Goal: Register for event/course

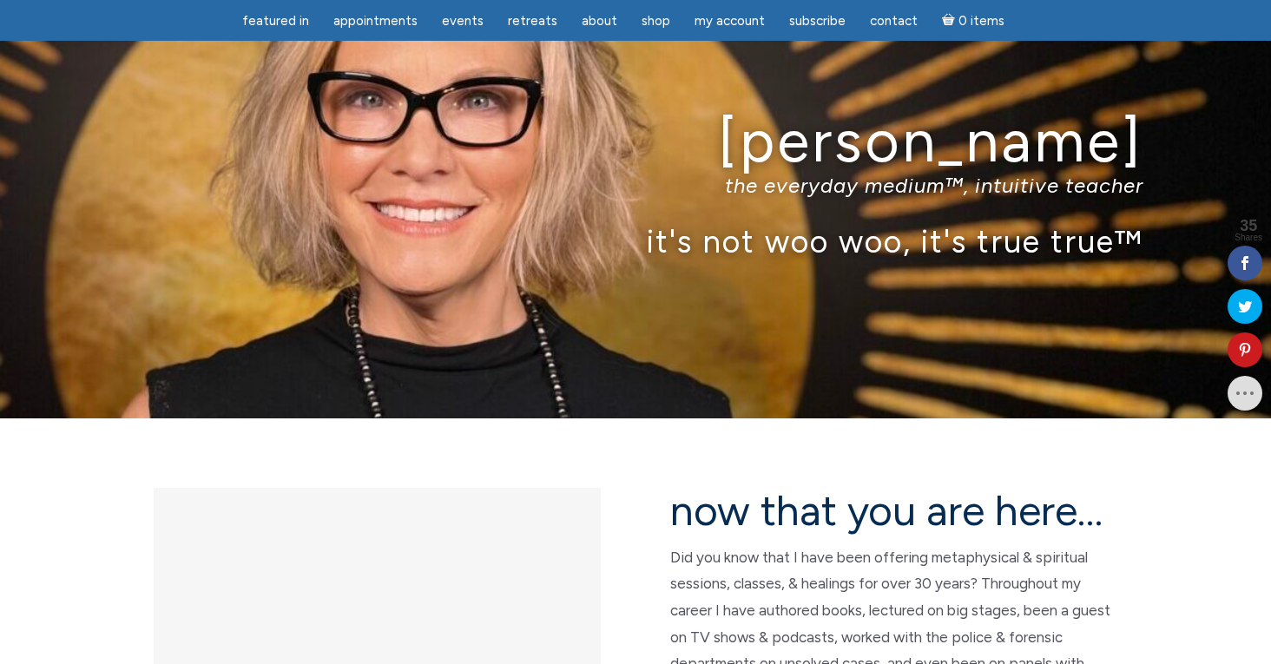
scroll to position [42, 0]
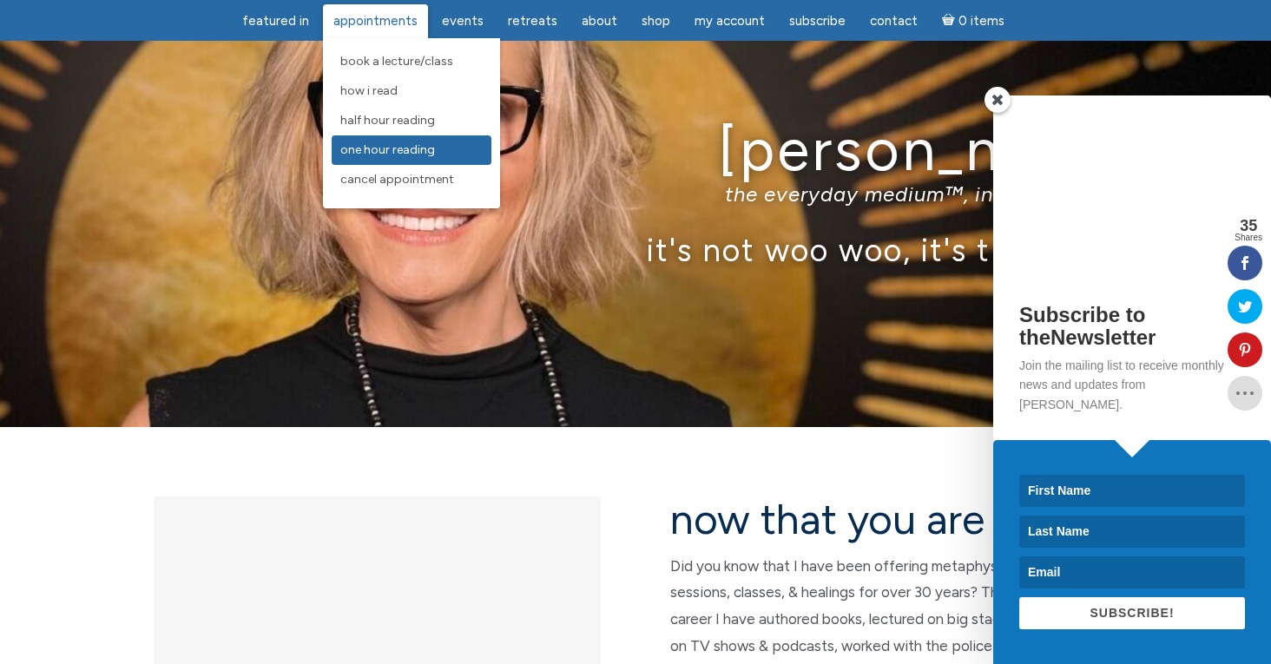
click at [364, 148] on span "One Hour Reading" at bounding box center [387, 149] width 95 height 15
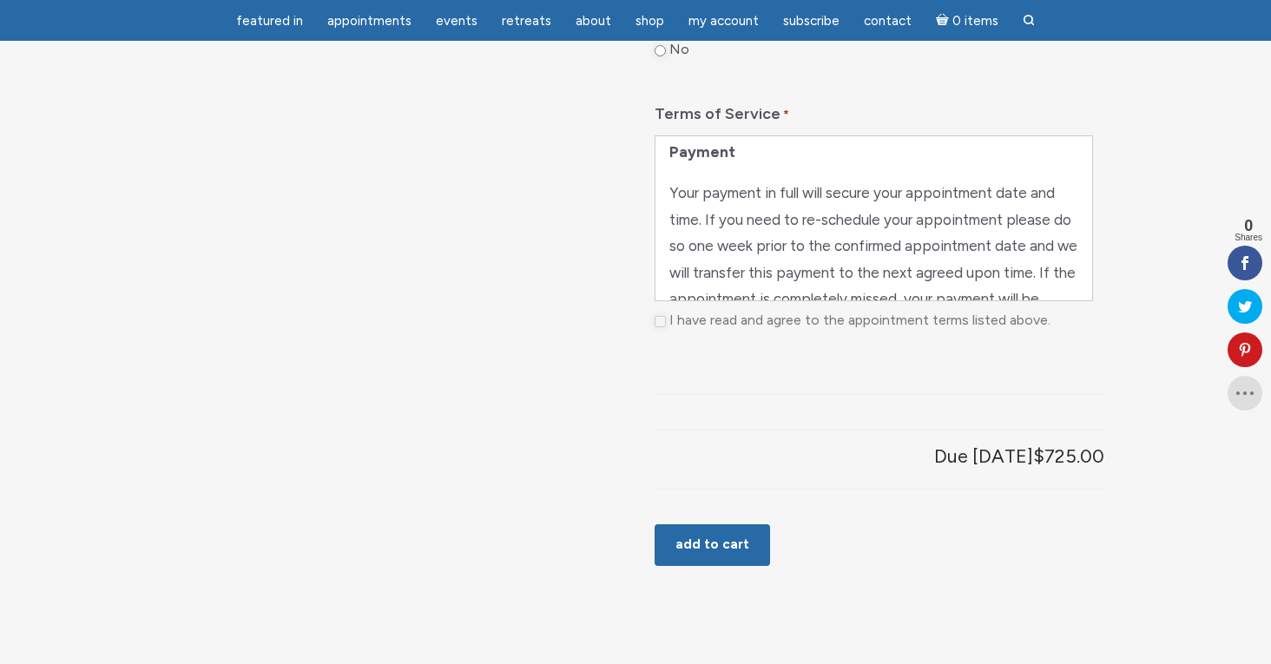
scroll to position [304, 0]
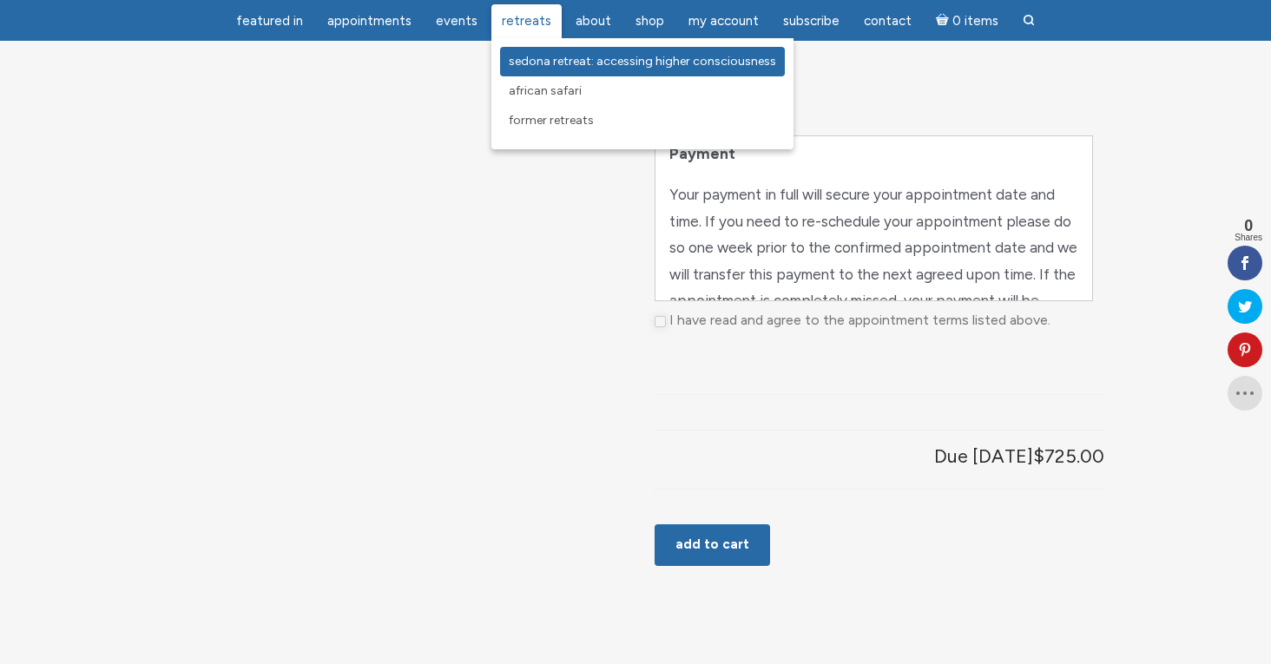
click at [531, 53] on link "Sedona Retreat: Accessing Higher Consciousness" at bounding box center [642, 62] width 285 height 30
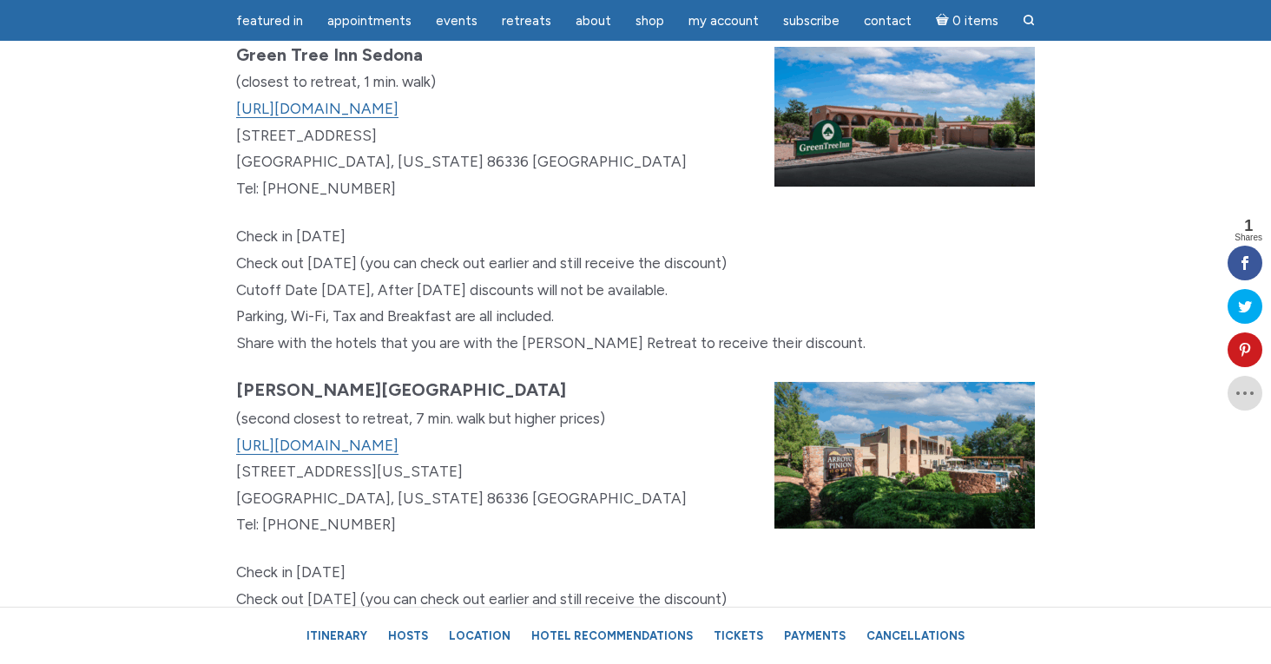
scroll to position [10138, 0]
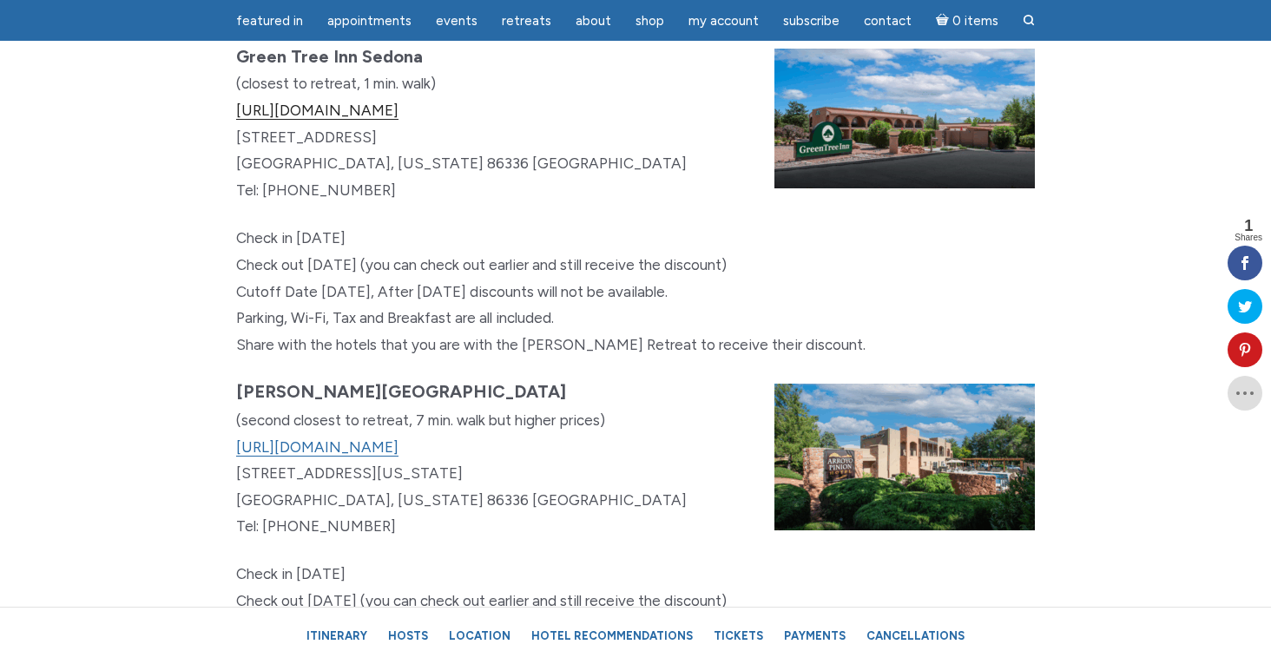
click at [399, 120] on link "[URL][DOMAIN_NAME]" at bounding box center [317, 111] width 162 height 18
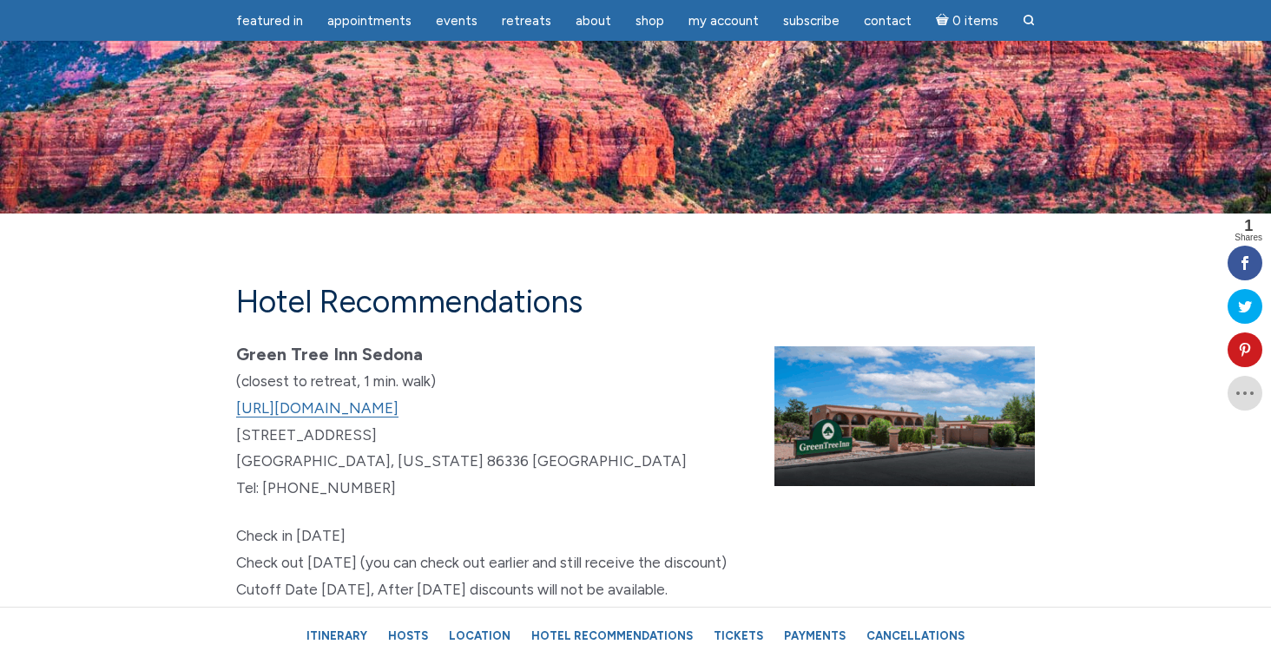
scroll to position [9915, 0]
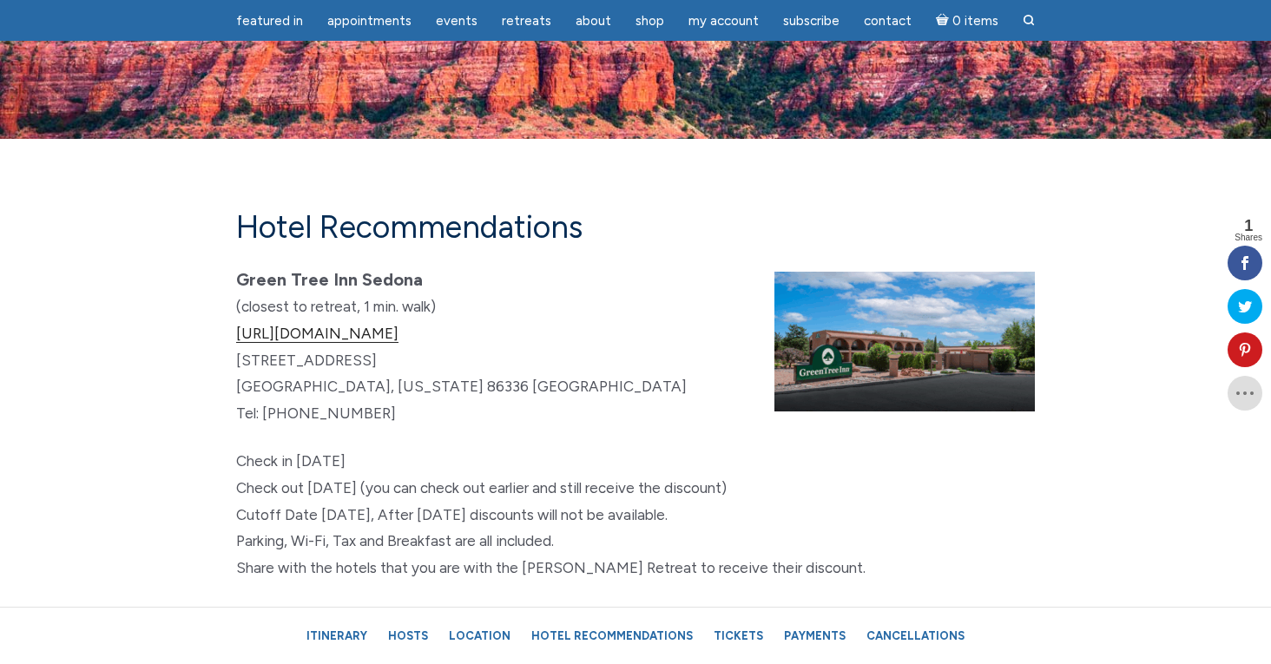
click at [399, 343] on link "https://www.greentreesedona.com" at bounding box center [317, 334] width 162 height 18
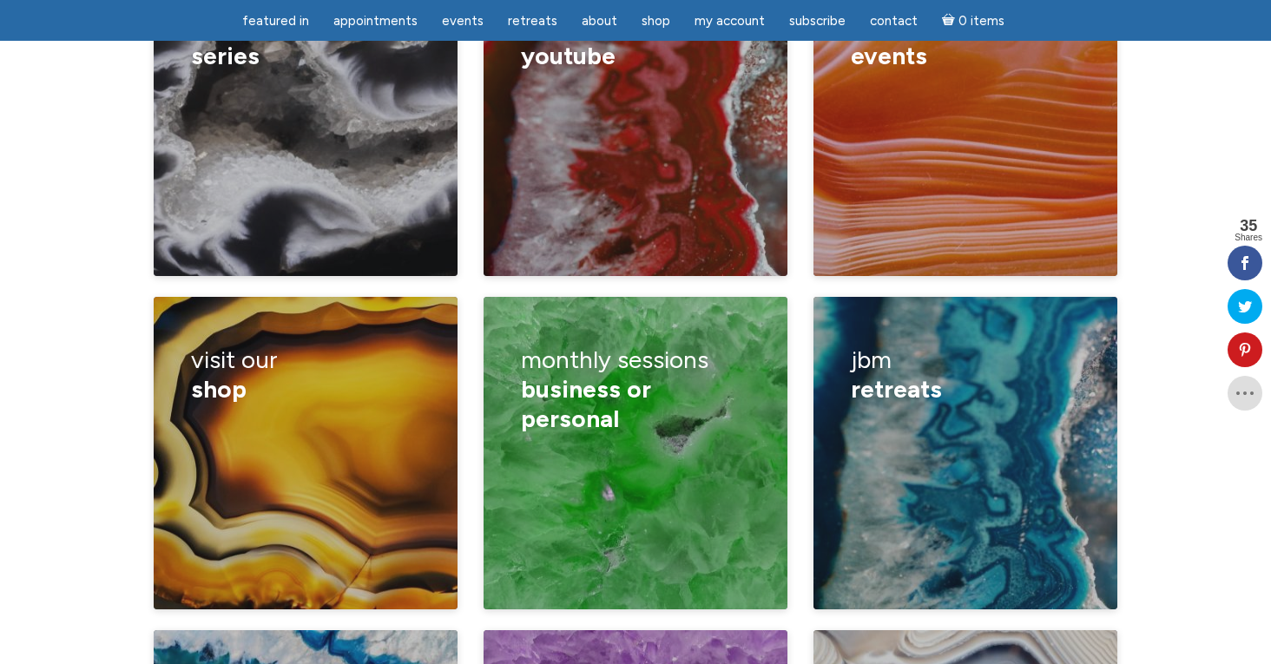
scroll to position [2788, 0]
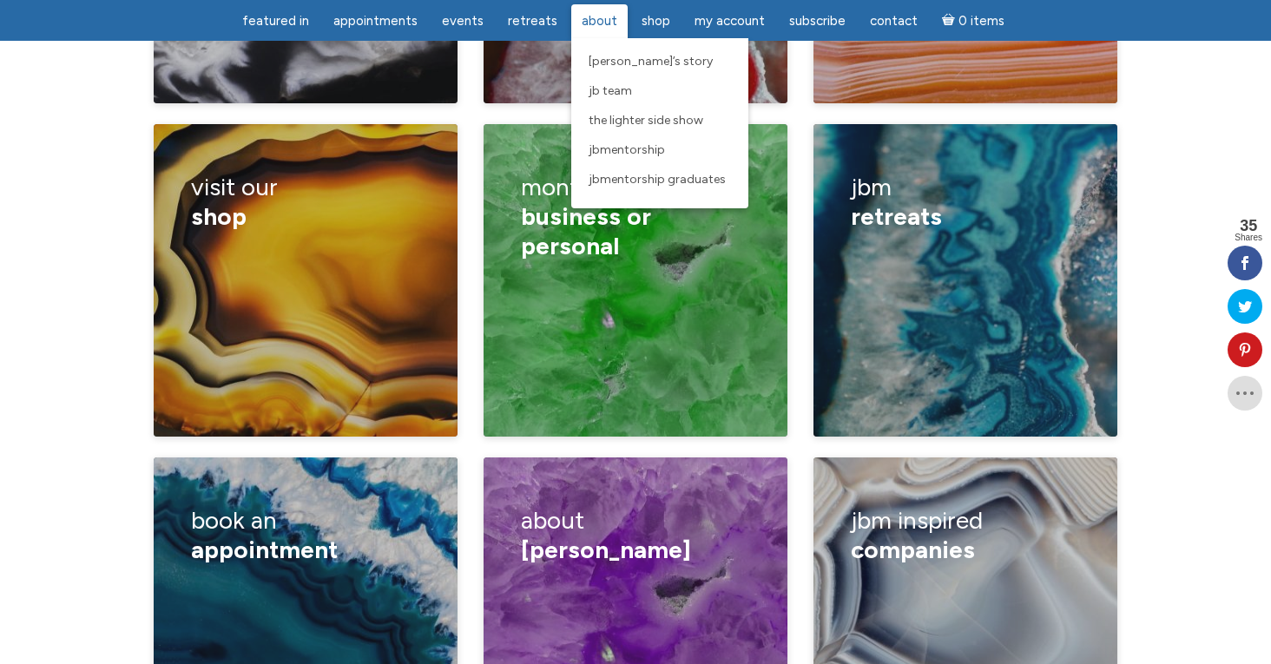
click at [588, 25] on span "About" at bounding box center [600, 21] width 36 height 16
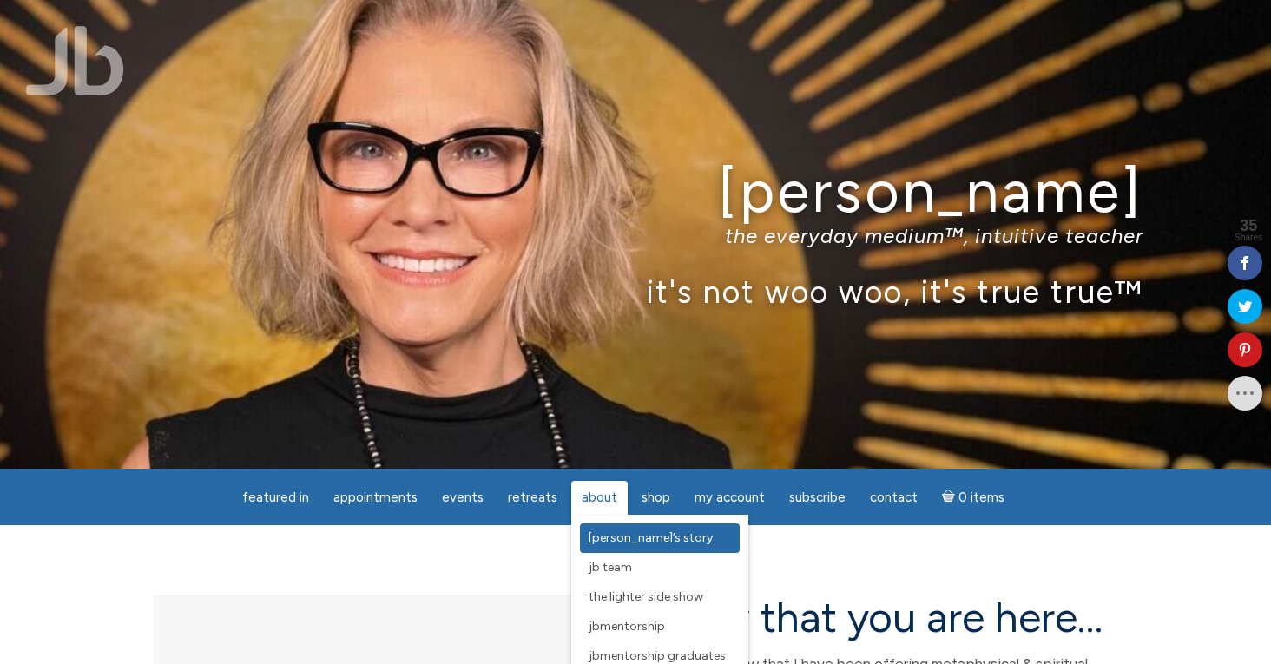
click at [603, 536] on span "[PERSON_NAME]’s Story" at bounding box center [651, 538] width 124 height 15
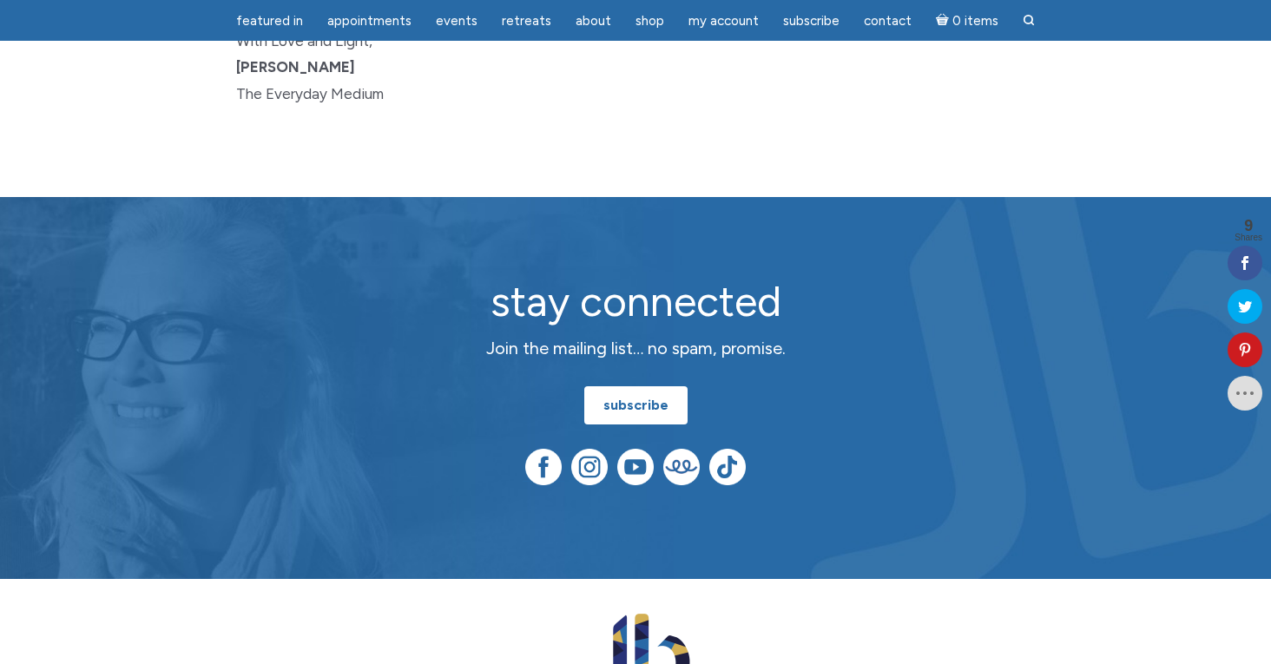
scroll to position [2691, 0]
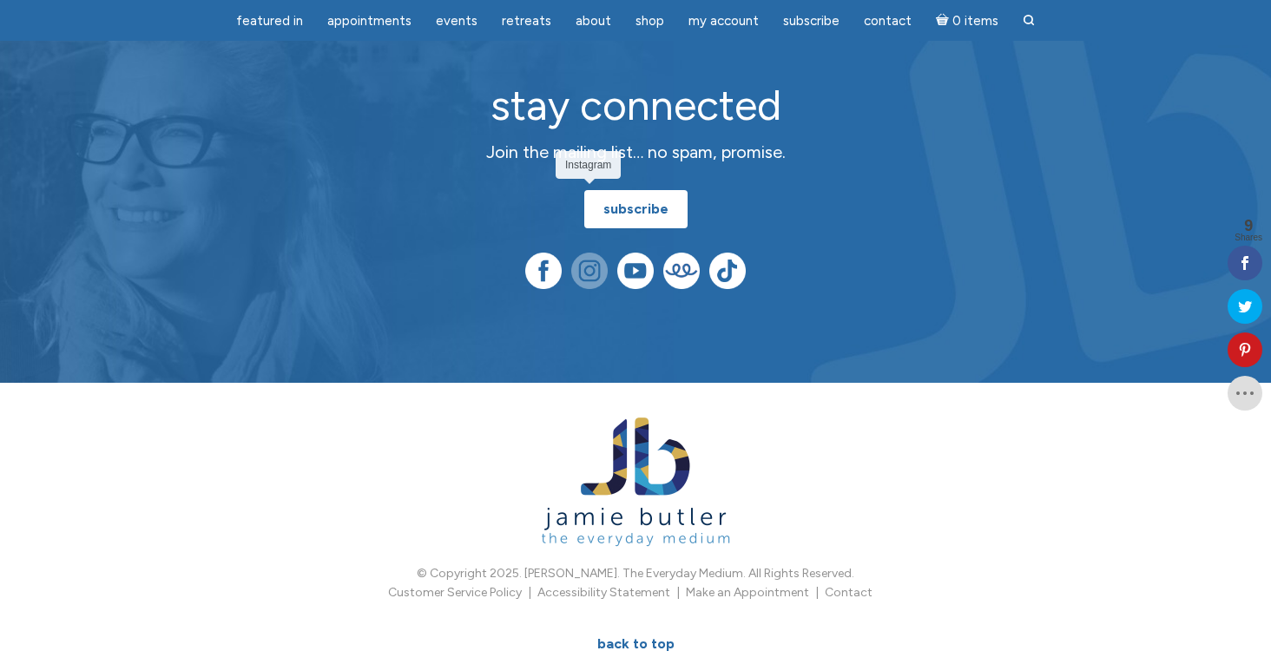
click at [590, 253] on img at bounding box center [589, 271] width 36 height 36
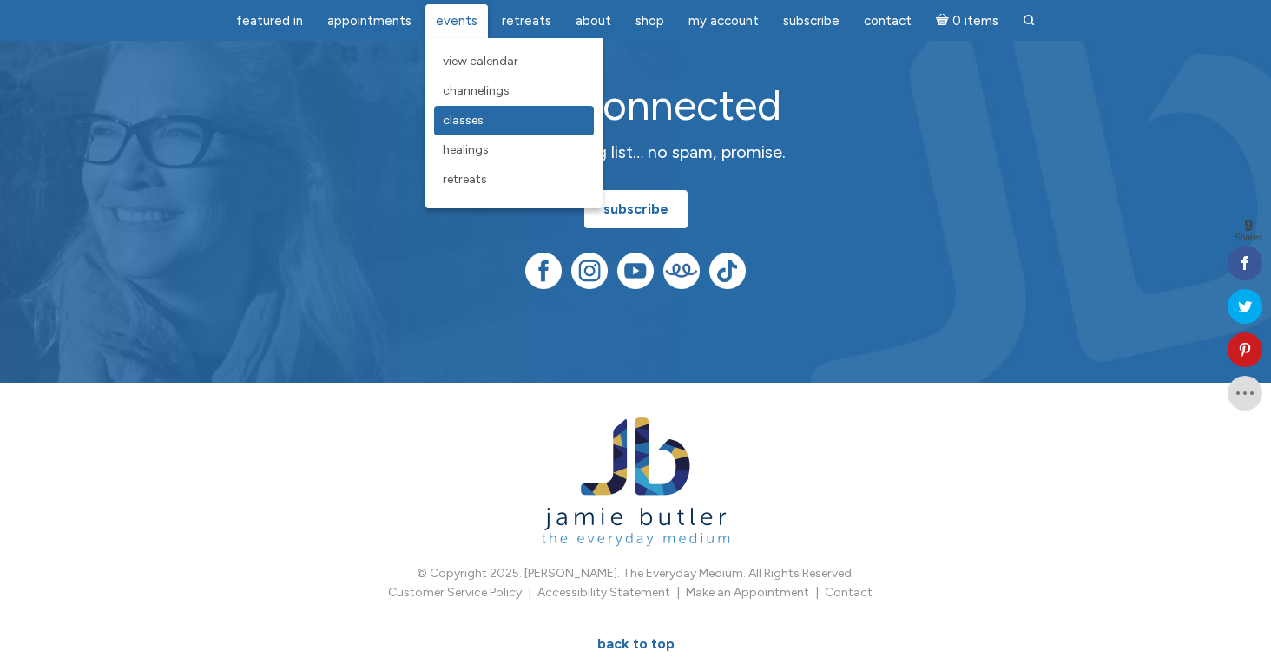
click at [456, 123] on span "Classes" at bounding box center [463, 120] width 41 height 15
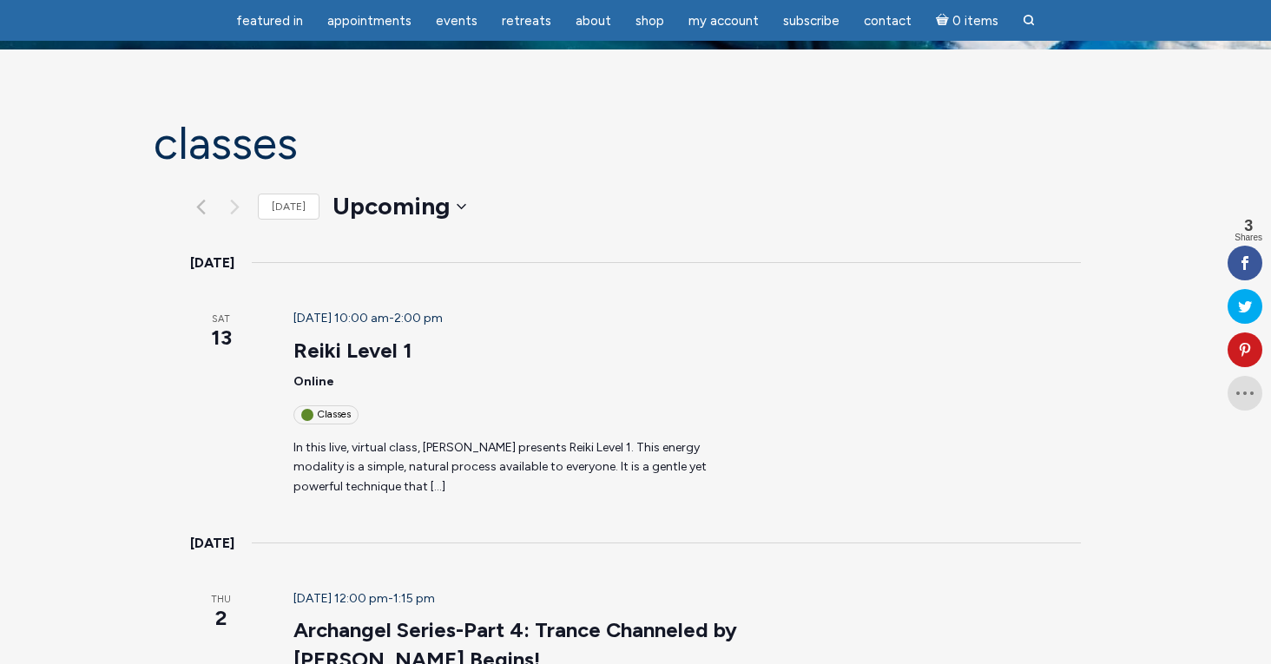
scroll to position [40, 0]
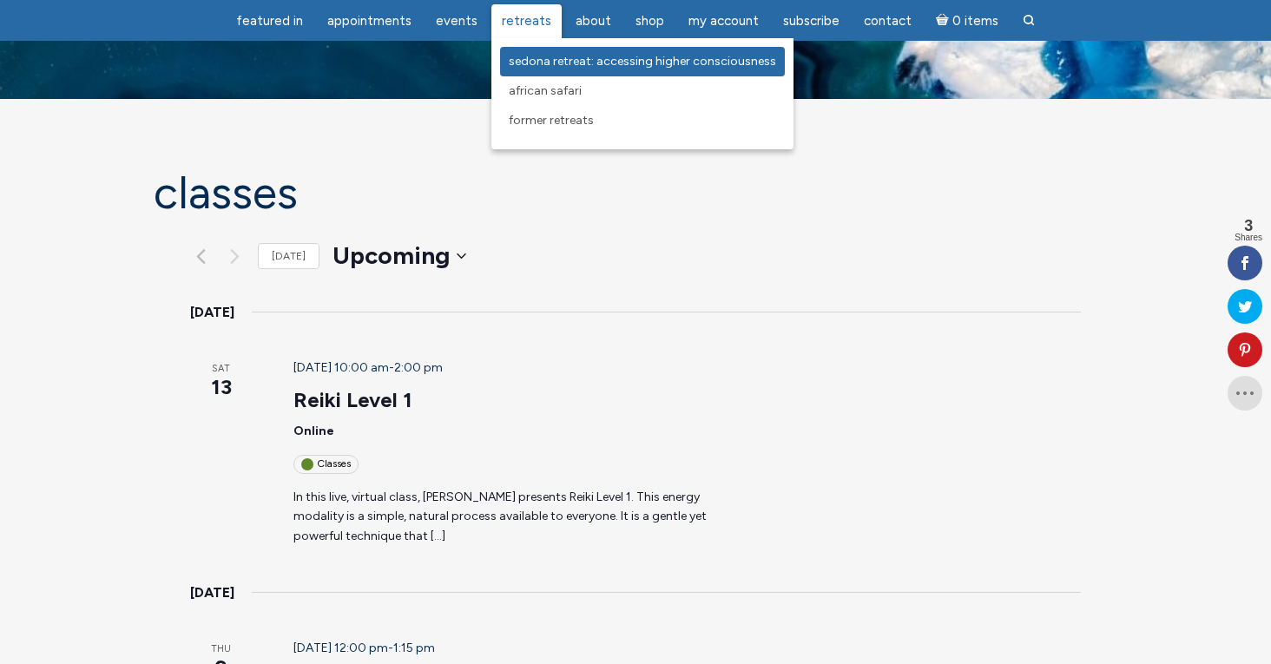
click at [537, 56] on span "Sedona Retreat: Accessing Higher Consciousness" at bounding box center [642, 61] width 267 height 15
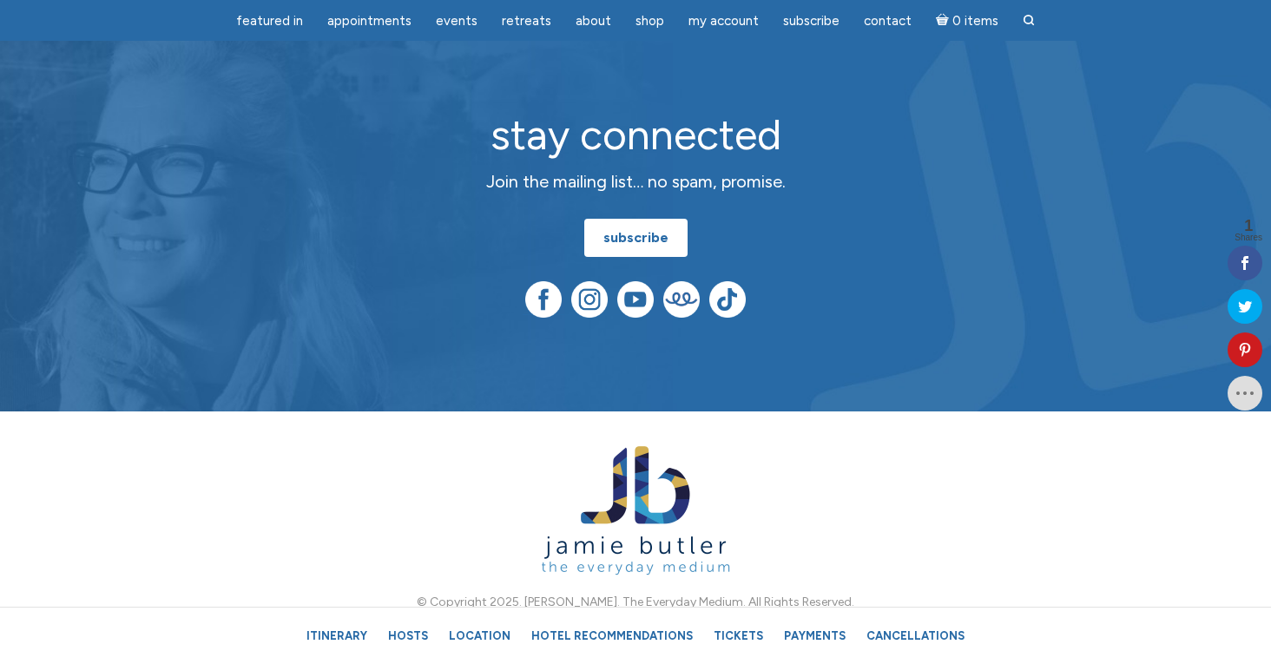
scroll to position [11047, 0]
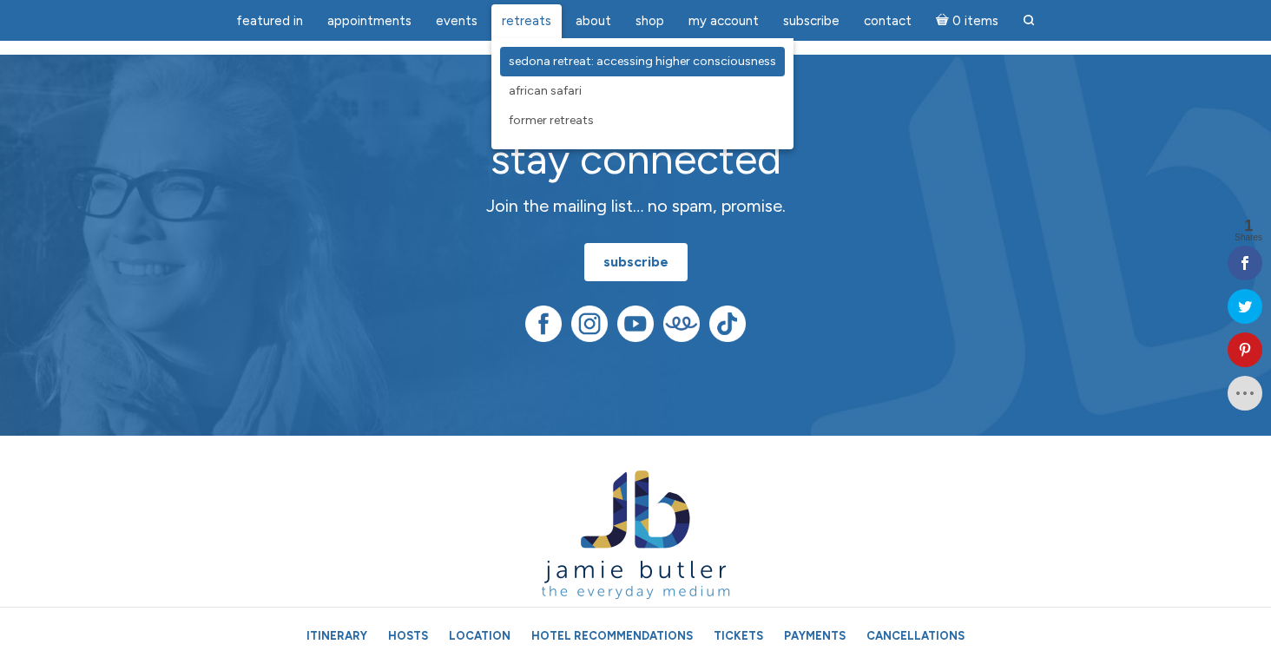
click at [522, 58] on span "Sedona Retreat: Accessing Higher Consciousness" at bounding box center [642, 61] width 267 height 15
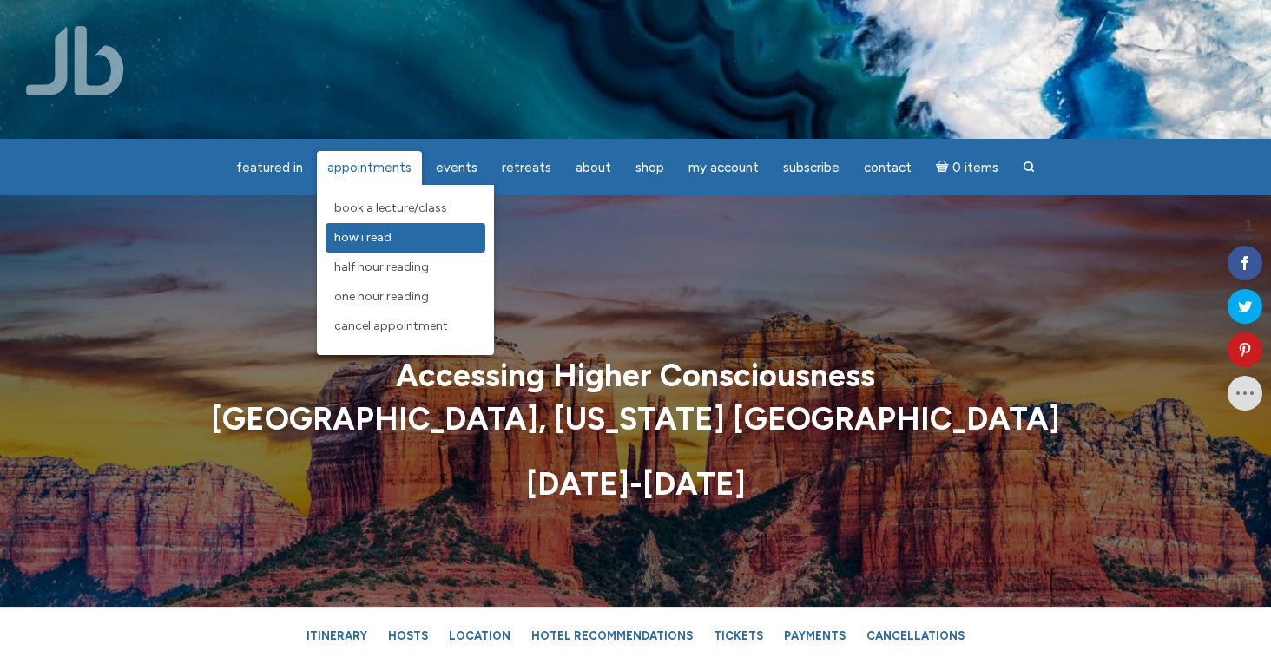
click at [357, 235] on span "How I Read" at bounding box center [362, 237] width 57 height 15
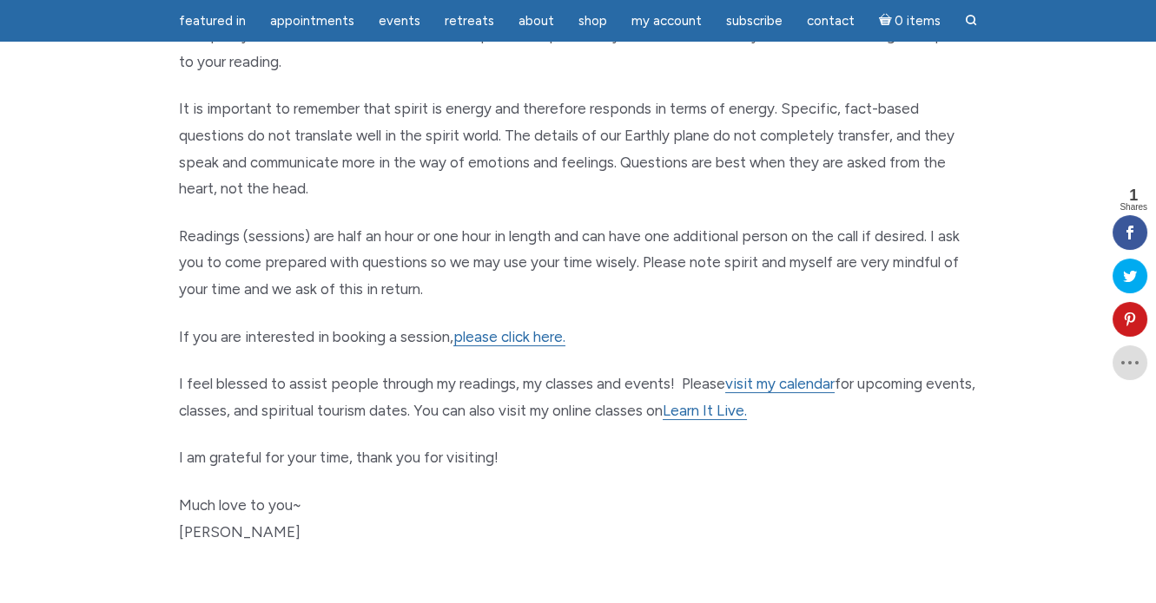
scroll to position [808, 0]
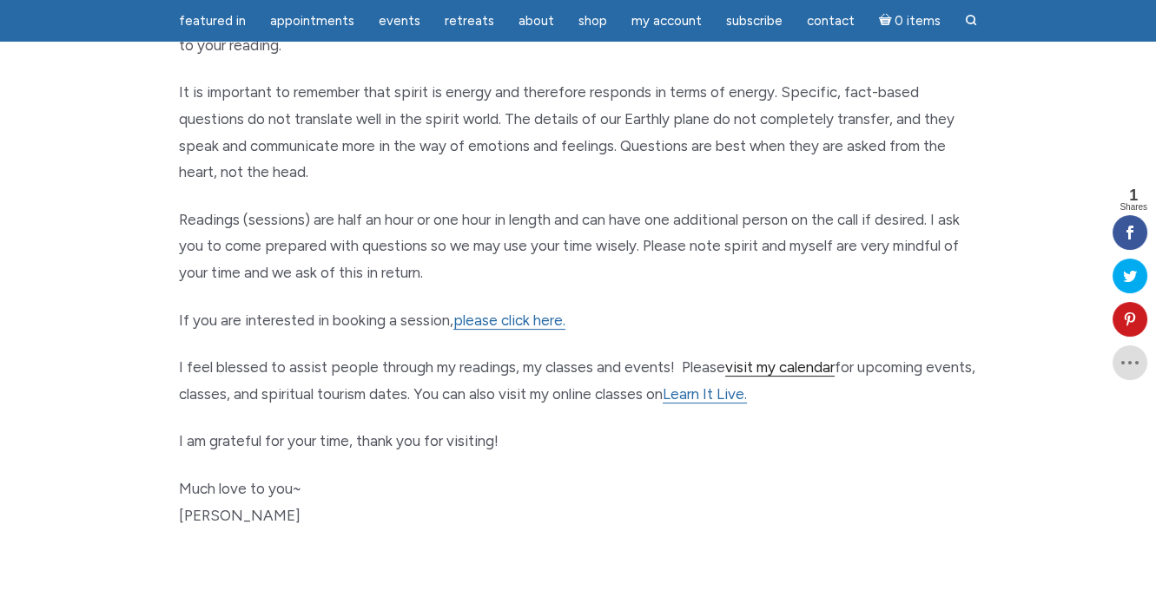
click at [810, 365] on link "visit my calendar" at bounding box center [779, 368] width 109 height 18
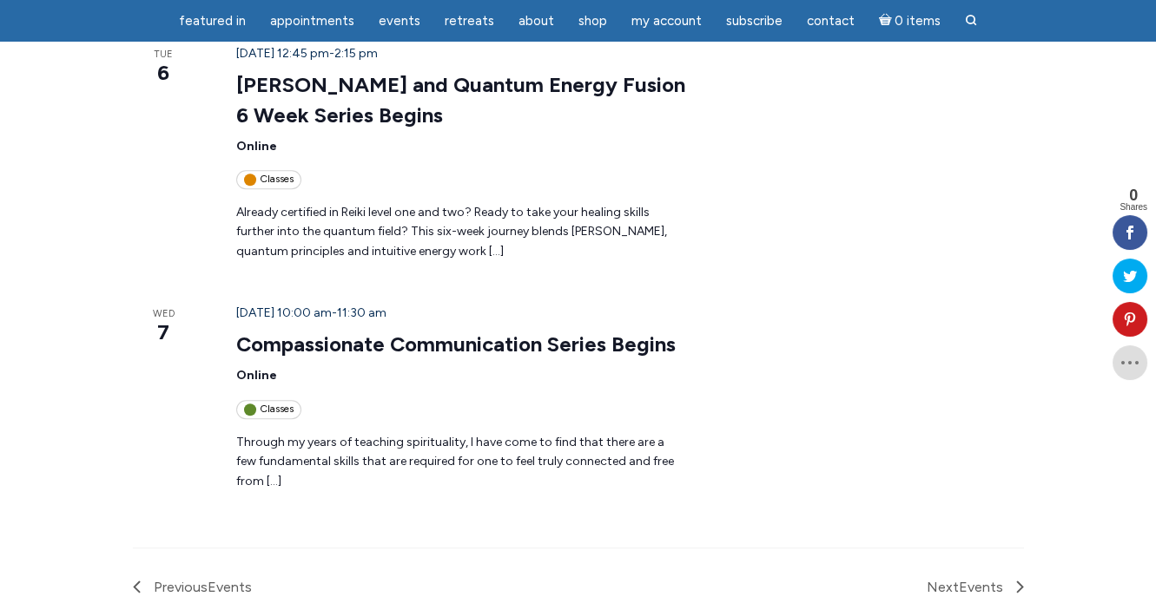
scroll to position [2432, 0]
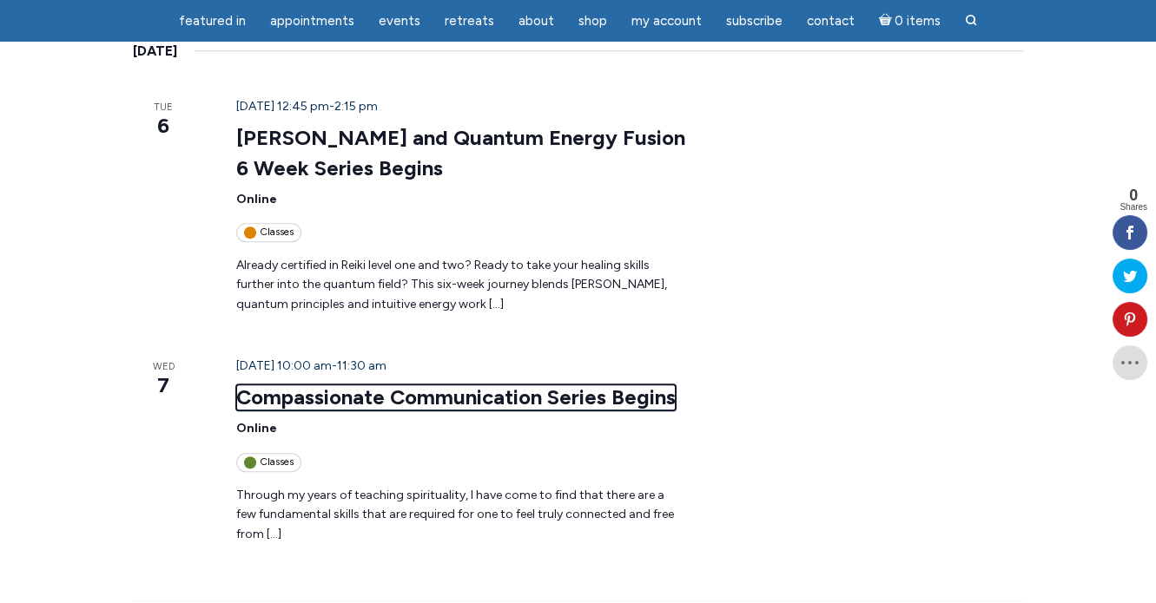
click at [393, 385] on link "Compassionate Communication Series Begins" at bounding box center [455, 398] width 439 height 26
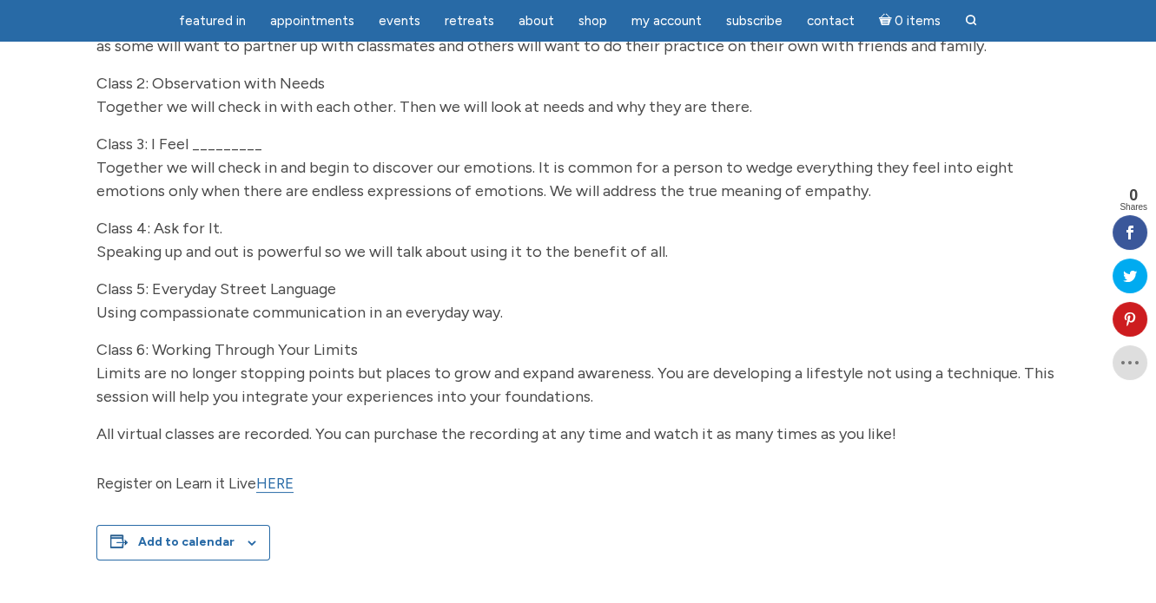
scroll to position [862, 0]
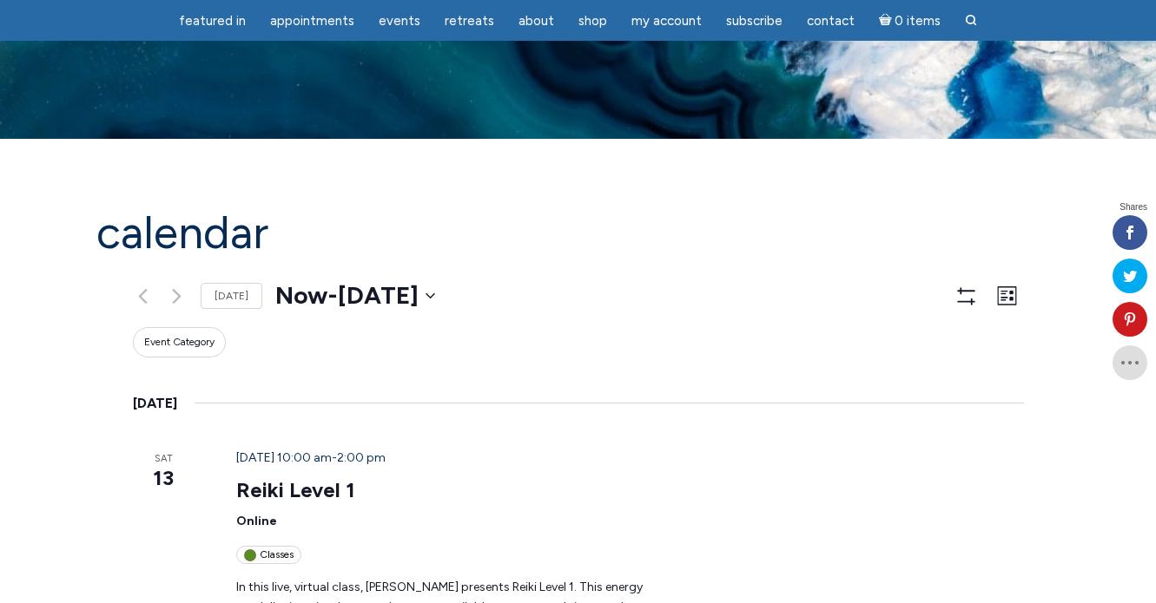
scroll to position [2432, 0]
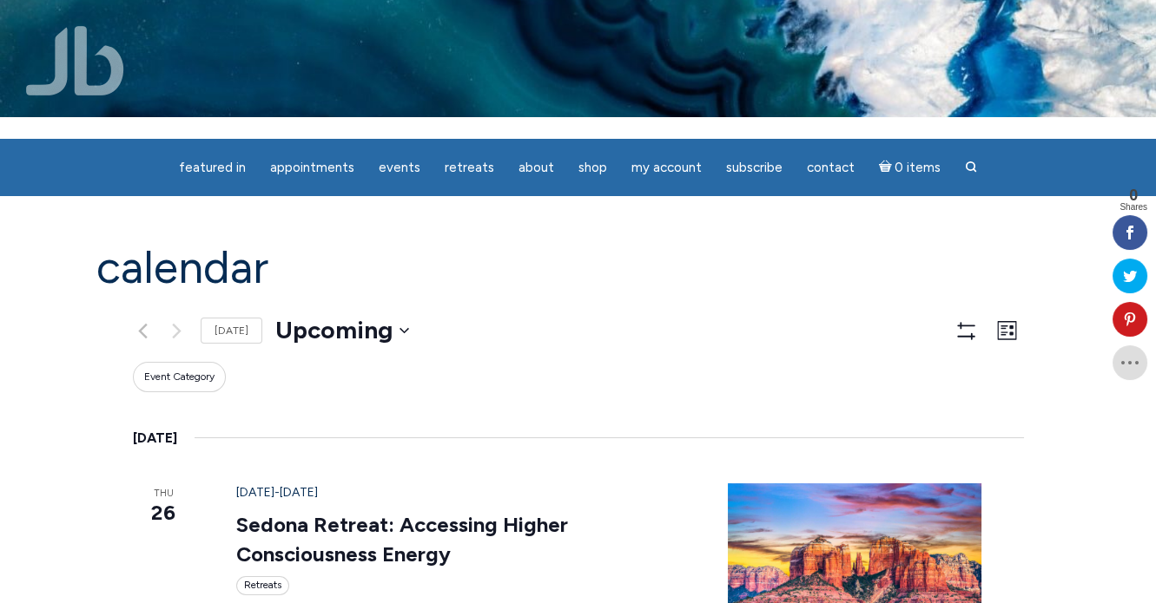
scroll to position [0, 0]
